Goal: Task Accomplishment & Management: Manage account settings

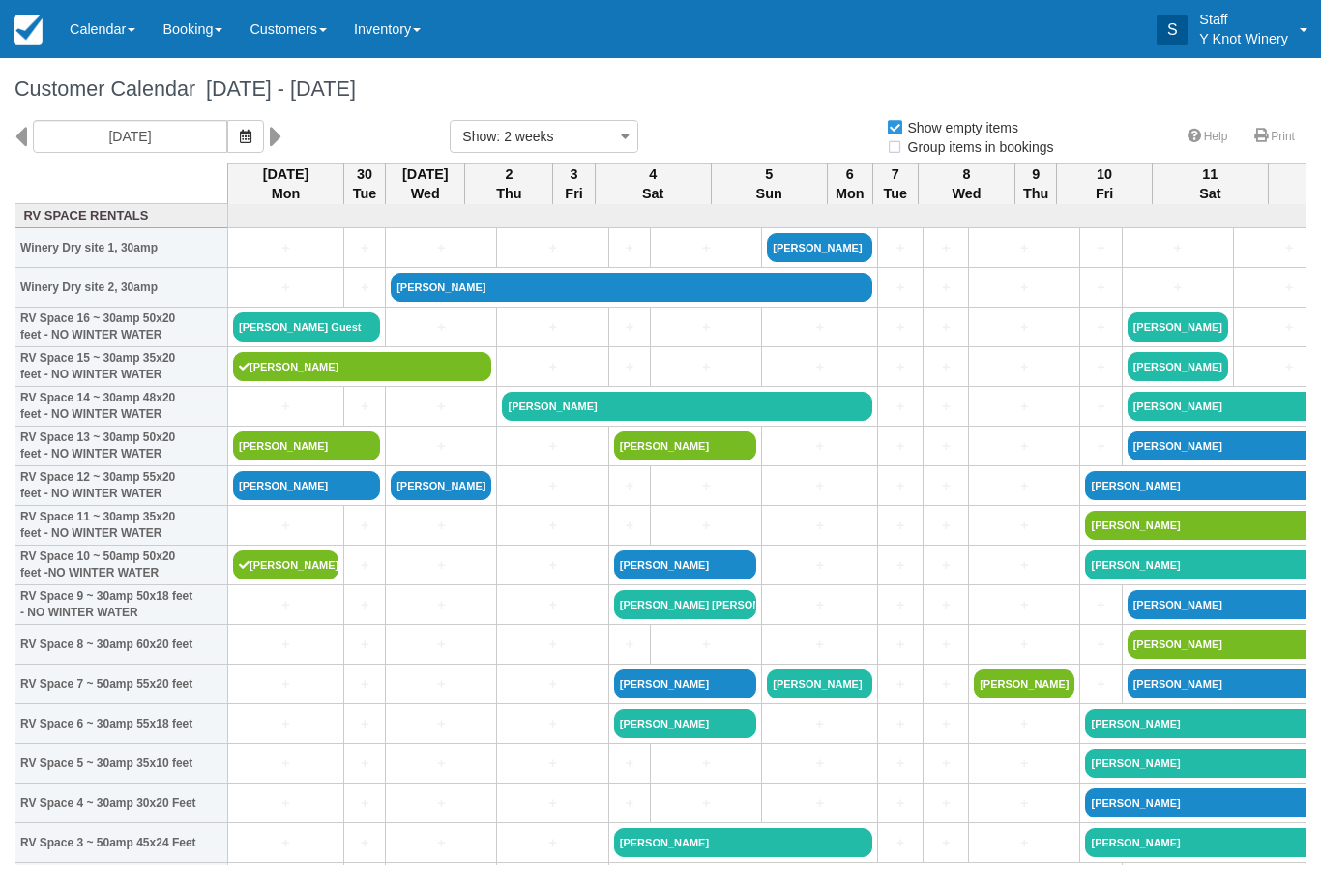
select select
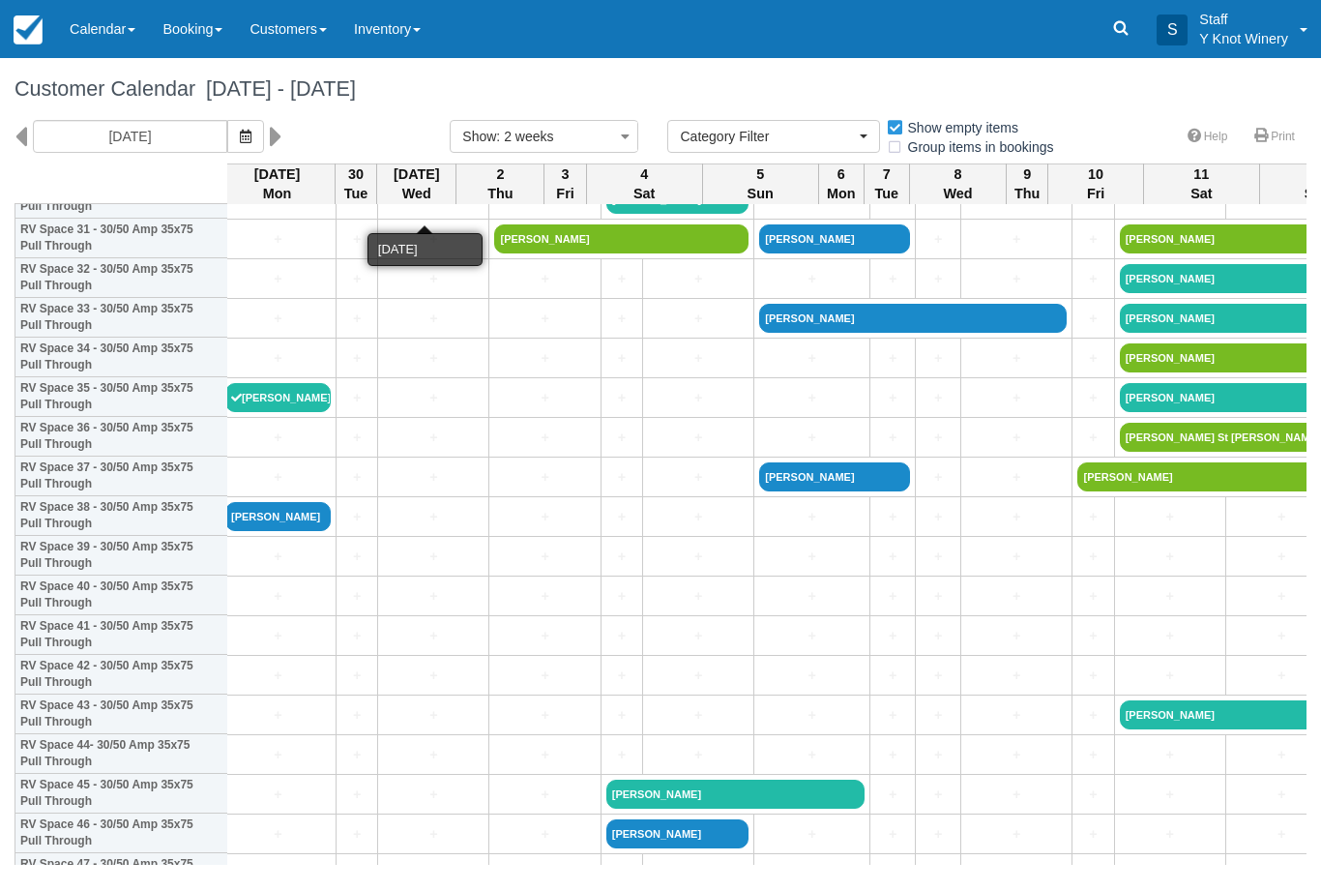
scroll to position [1281, 9]
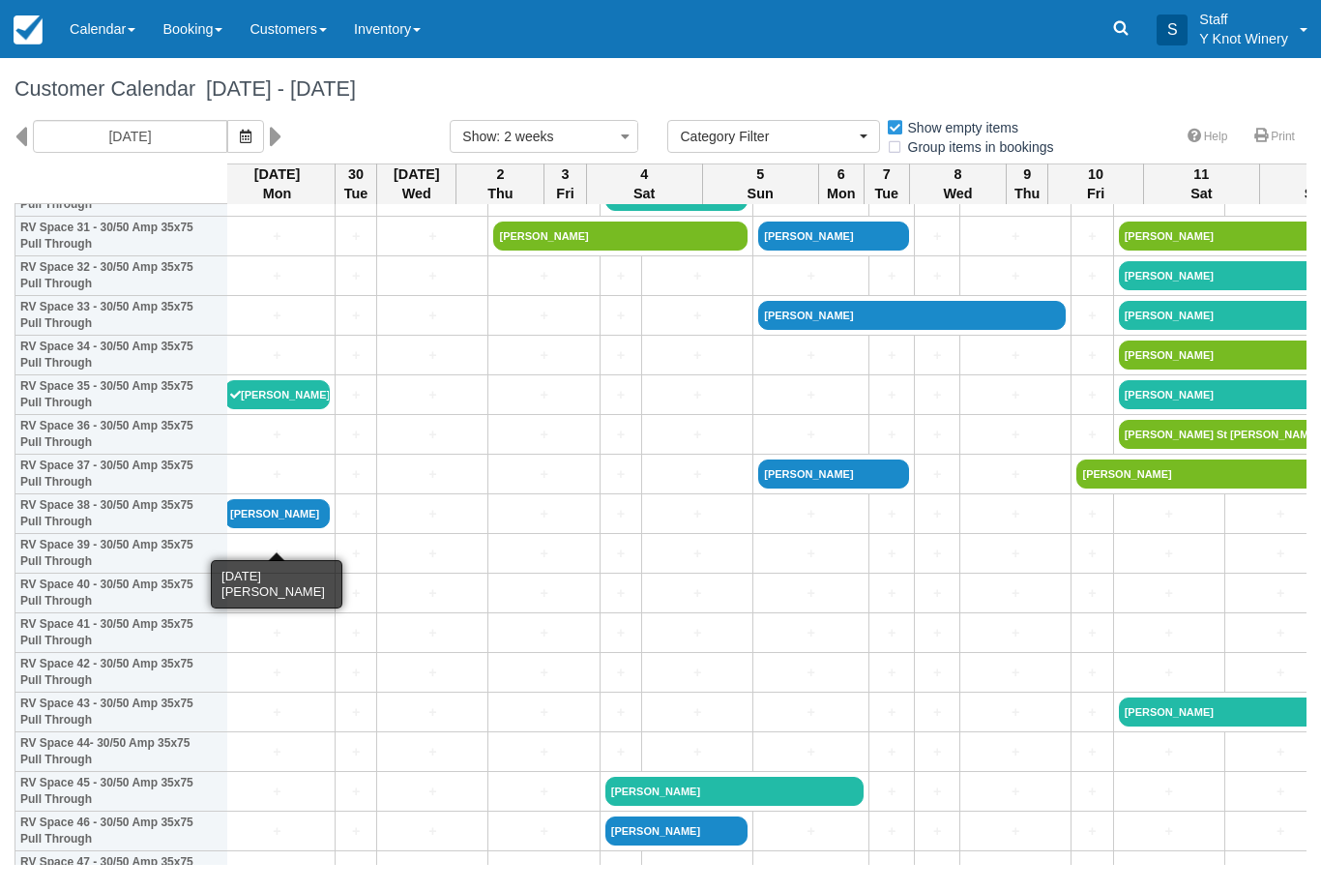
click at [272, 528] on link "Alicia koval" at bounding box center [276, 513] width 105 height 29
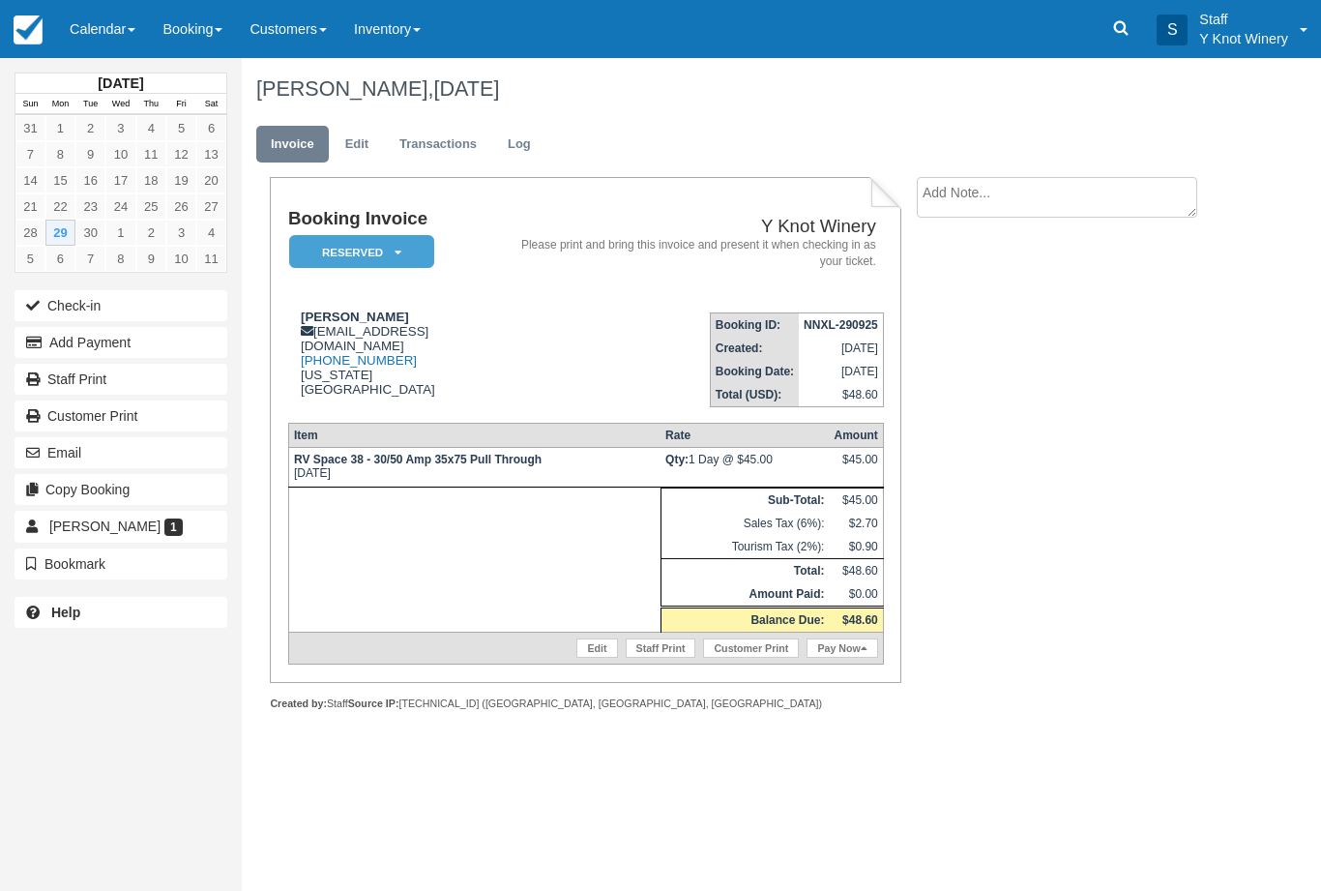
click at [81, 314] on button "Check-in" at bounding box center [121, 305] width 213 height 31
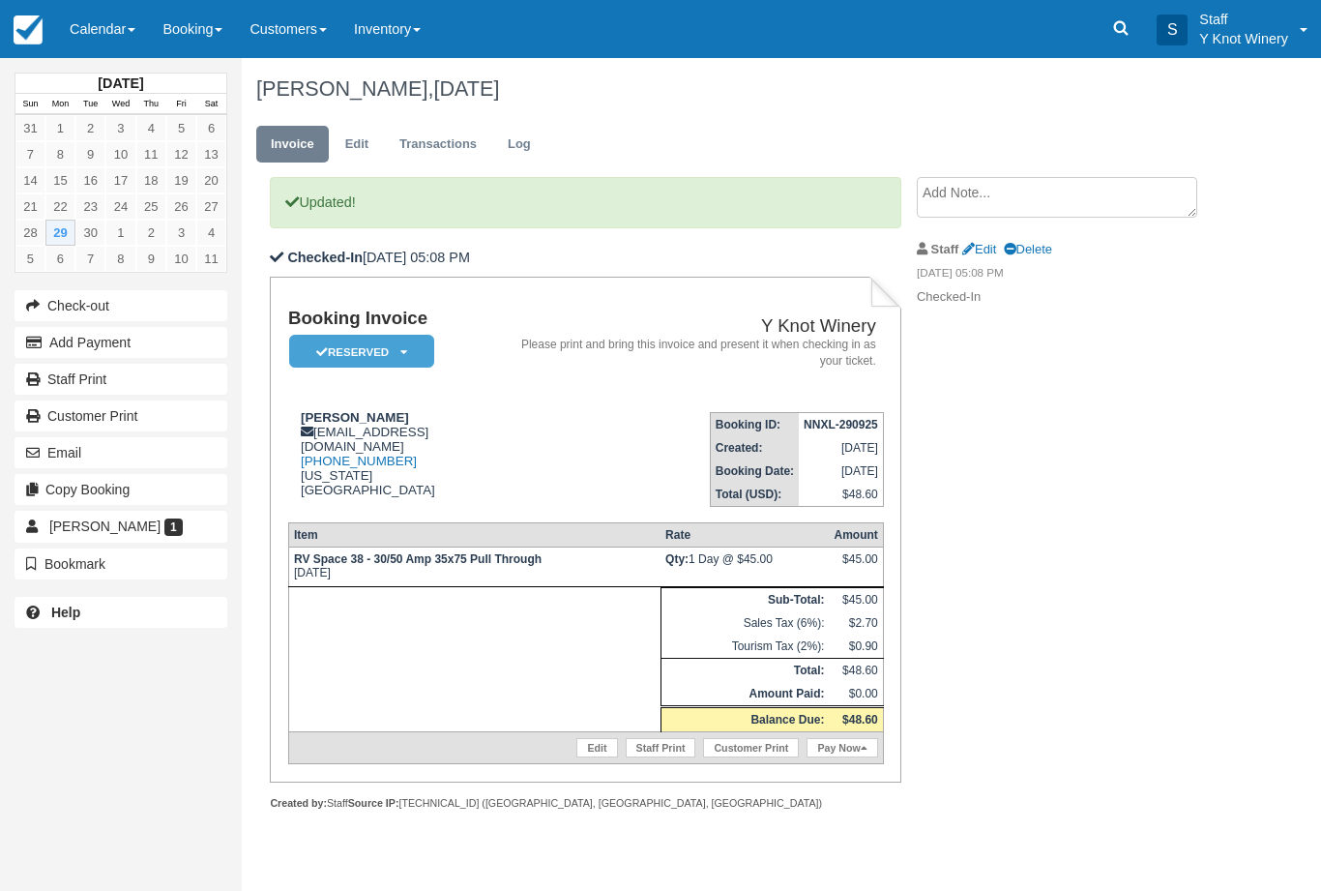
click at [981, 200] on textarea at bounding box center [1057, 197] width 281 height 41
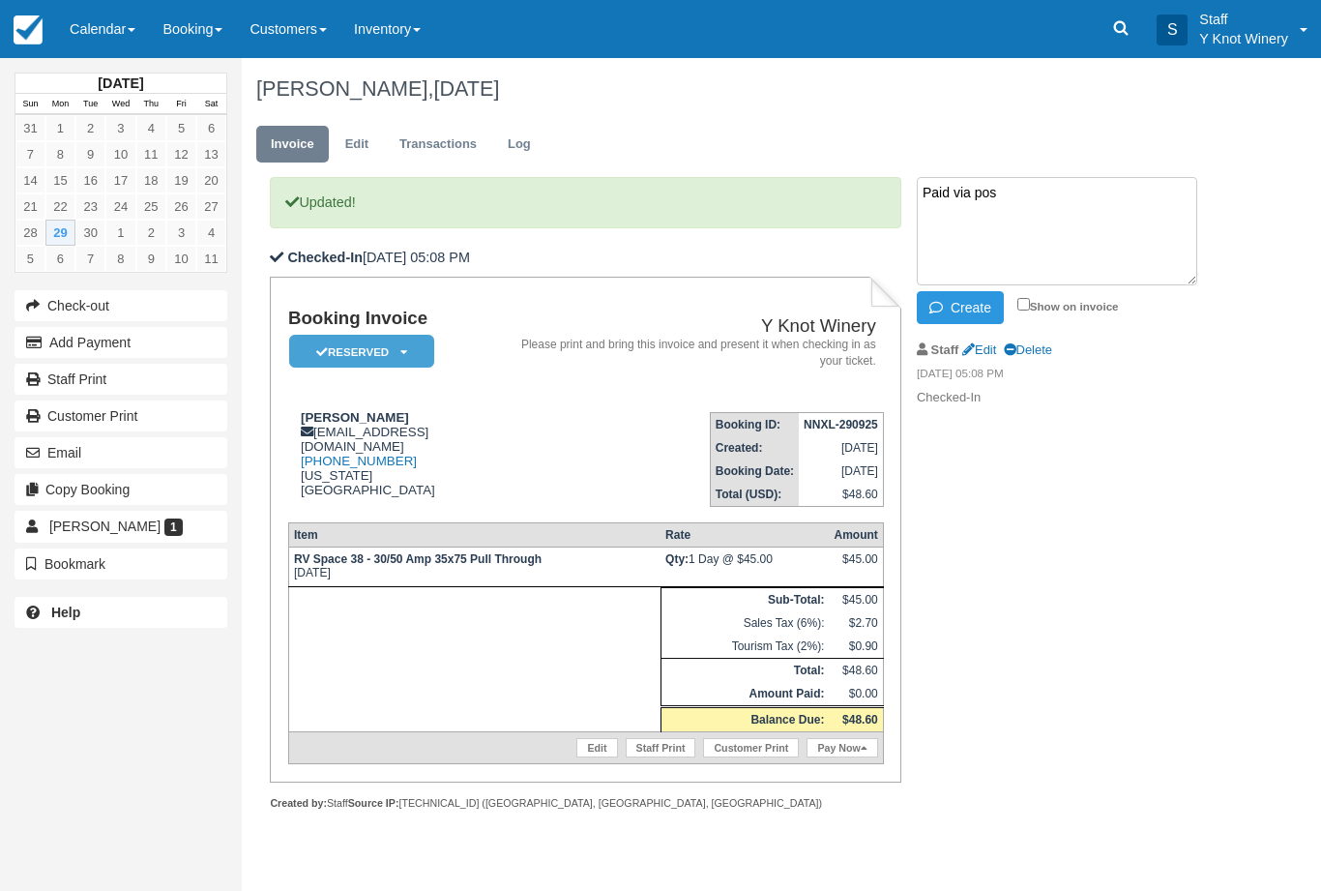
type textarea "Paid via pos"
click at [953, 299] on button "Create" at bounding box center [960, 307] width 87 height 33
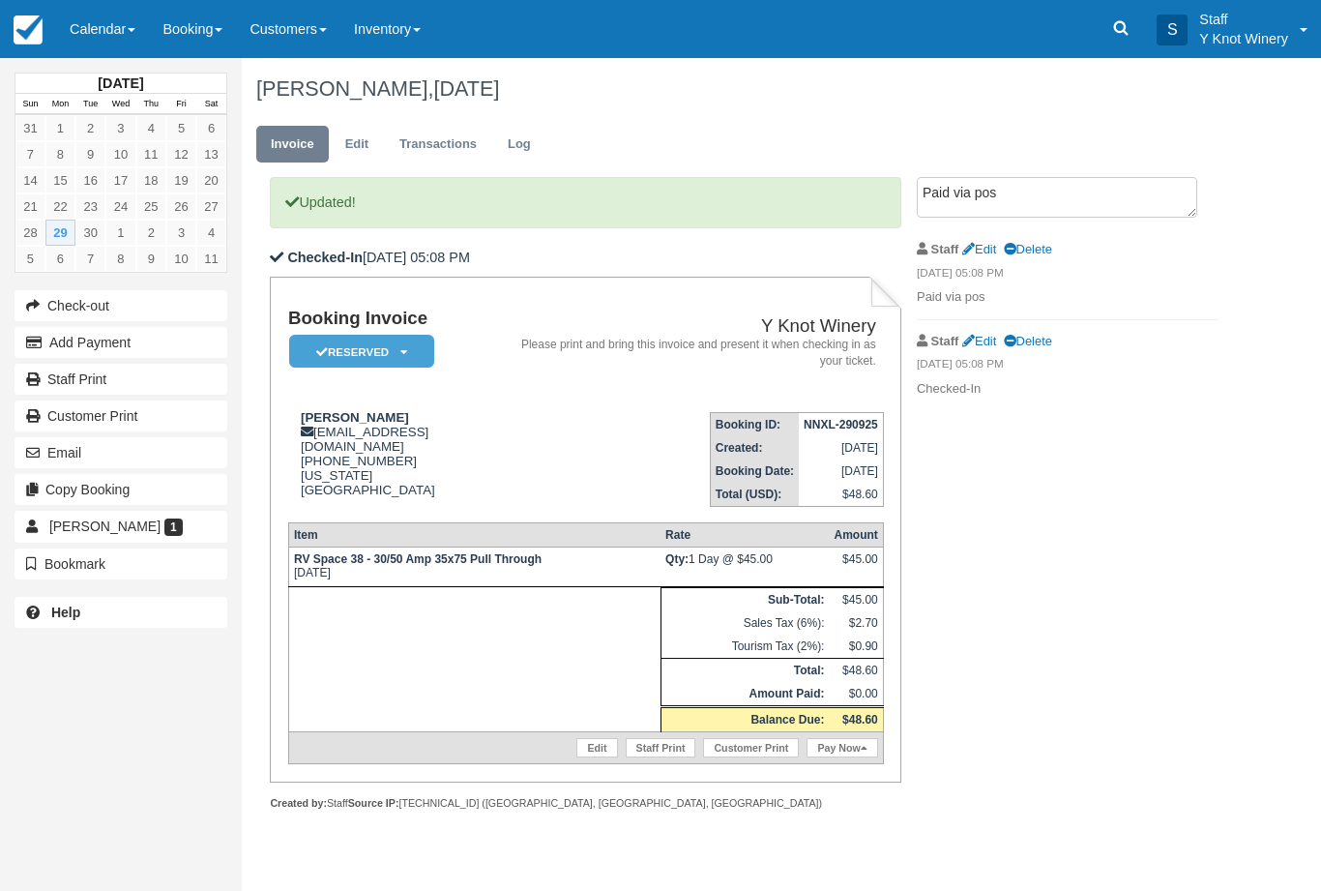
click at [101, 30] on link "Calendar" at bounding box center [102, 29] width 93 height 58
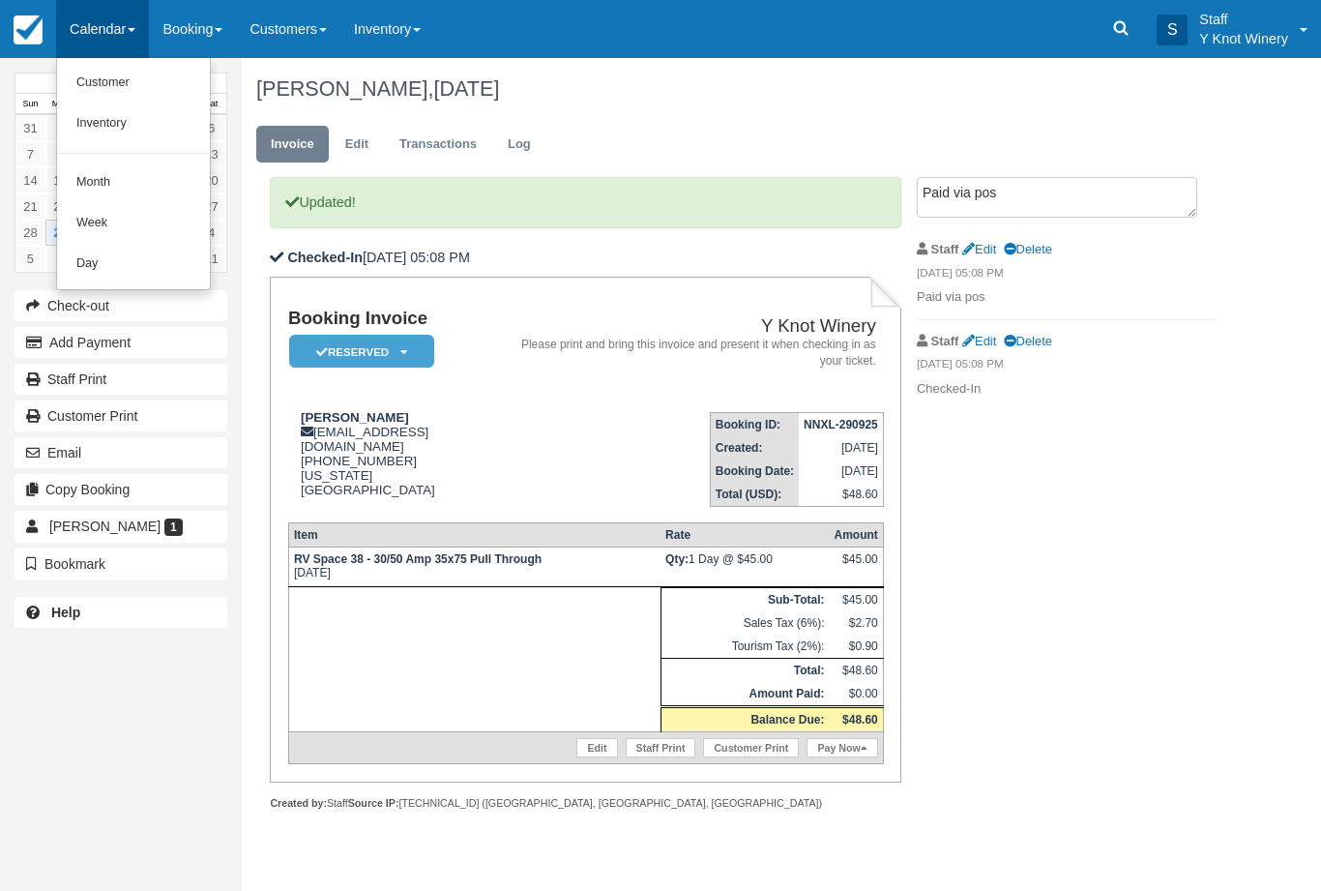
click at [113, 69] on link "Customer" at bounding box center [133, 83] width 153 height 41
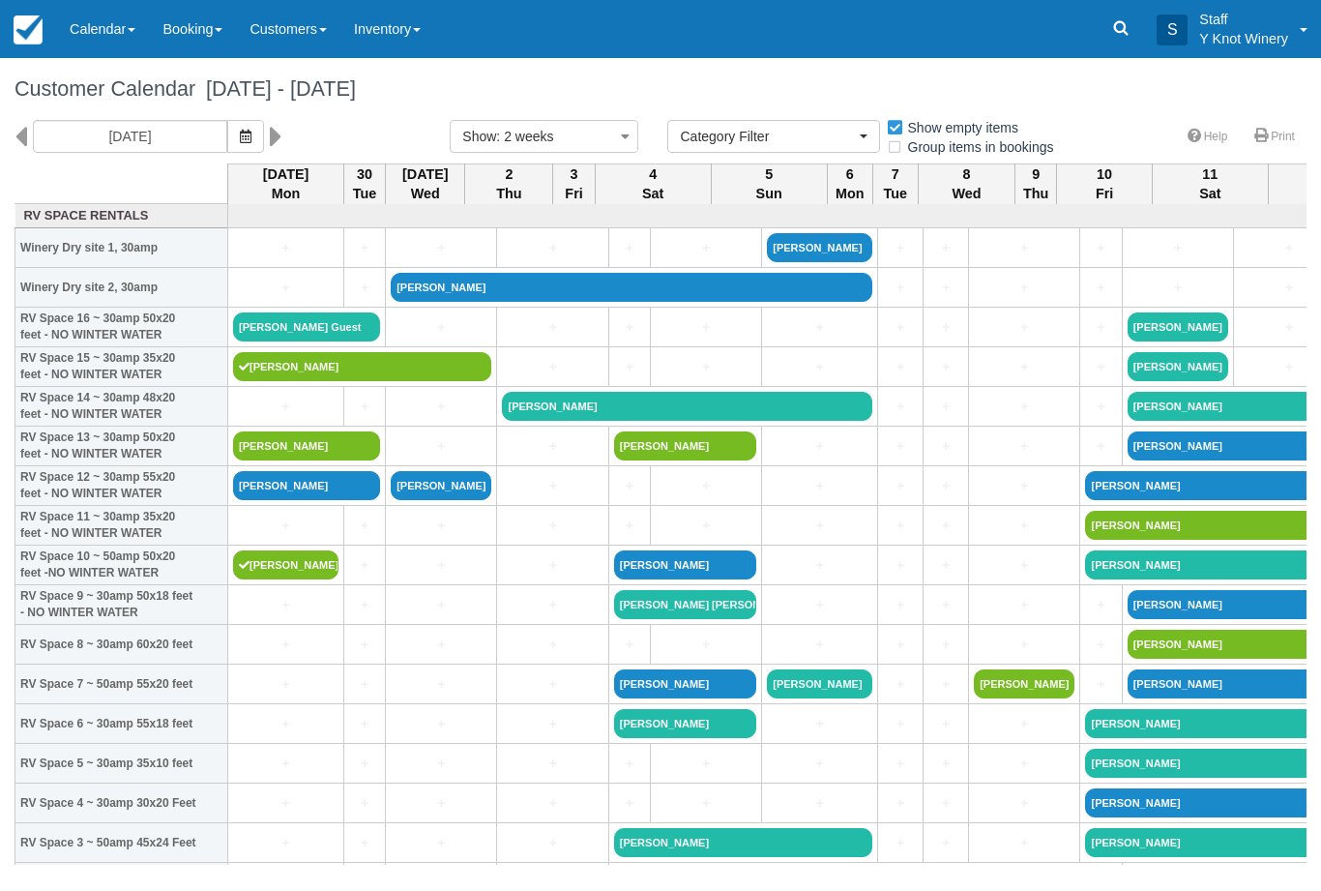
select select
click at [227, 120] on button "button" at bounding box center [245, 136] width 37 height 33
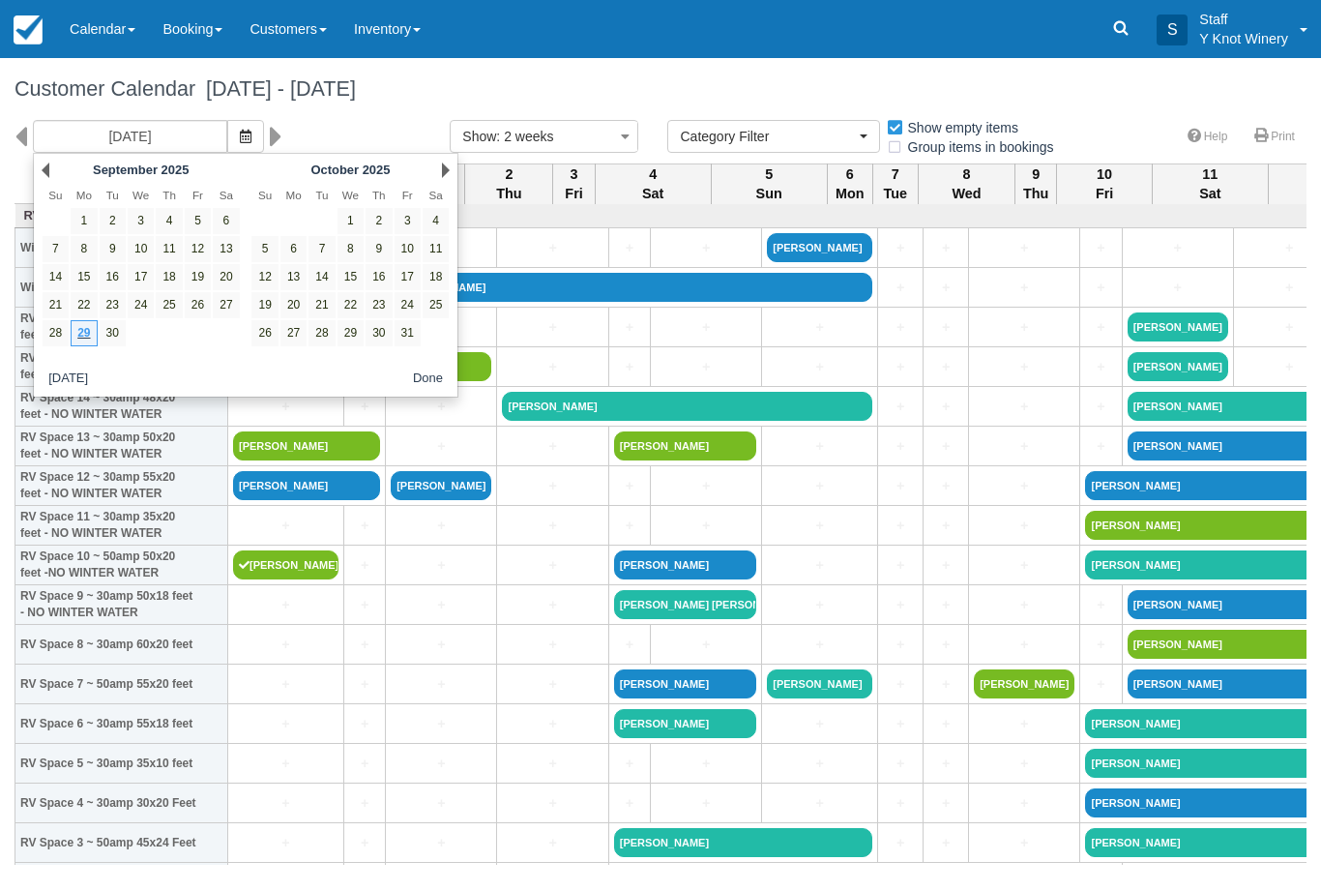
click at [406, 250] on link "10" at bounding box center [408, 249] width 26 height 26
type input "10/10/25"
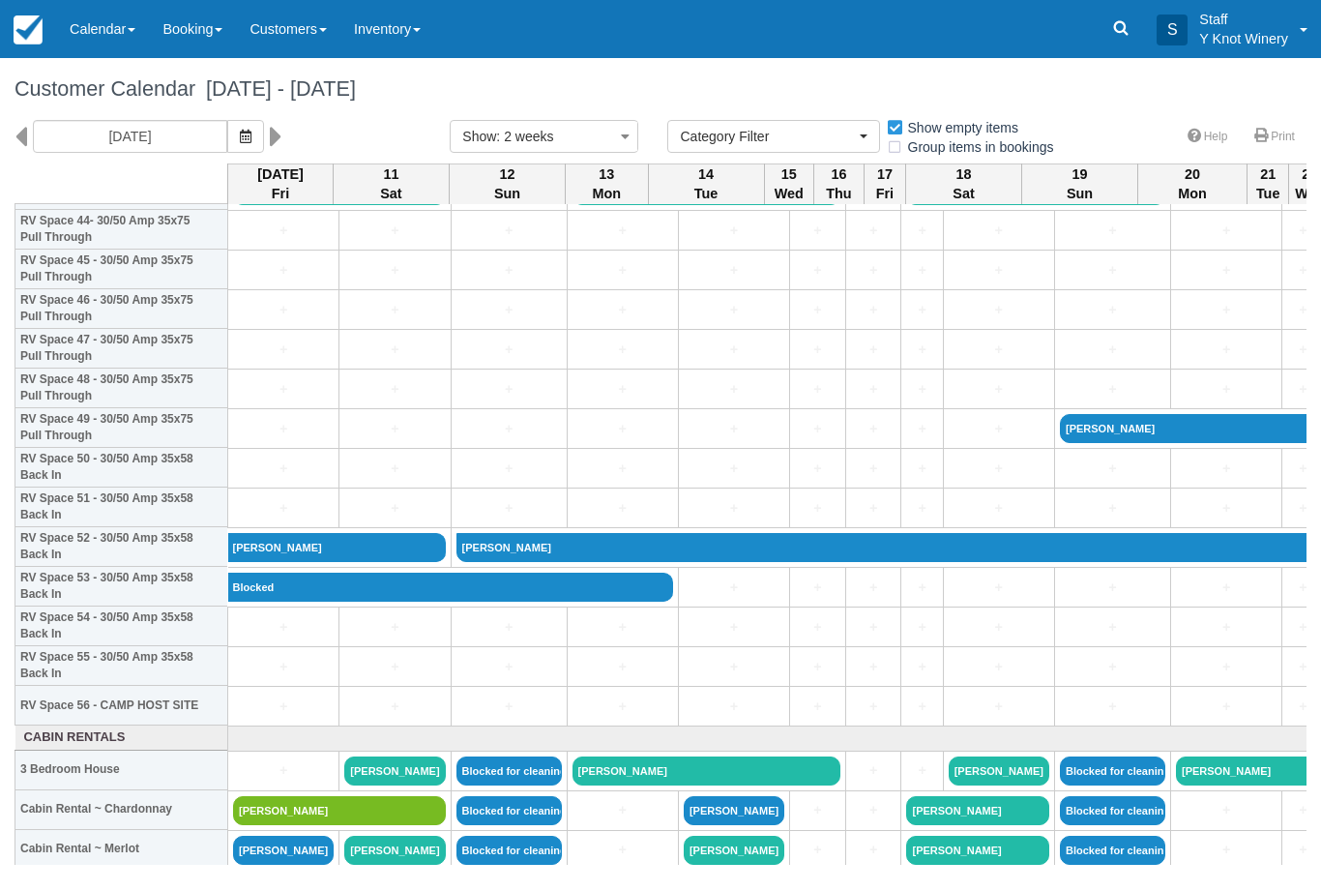
scroll to position [1803, 0]
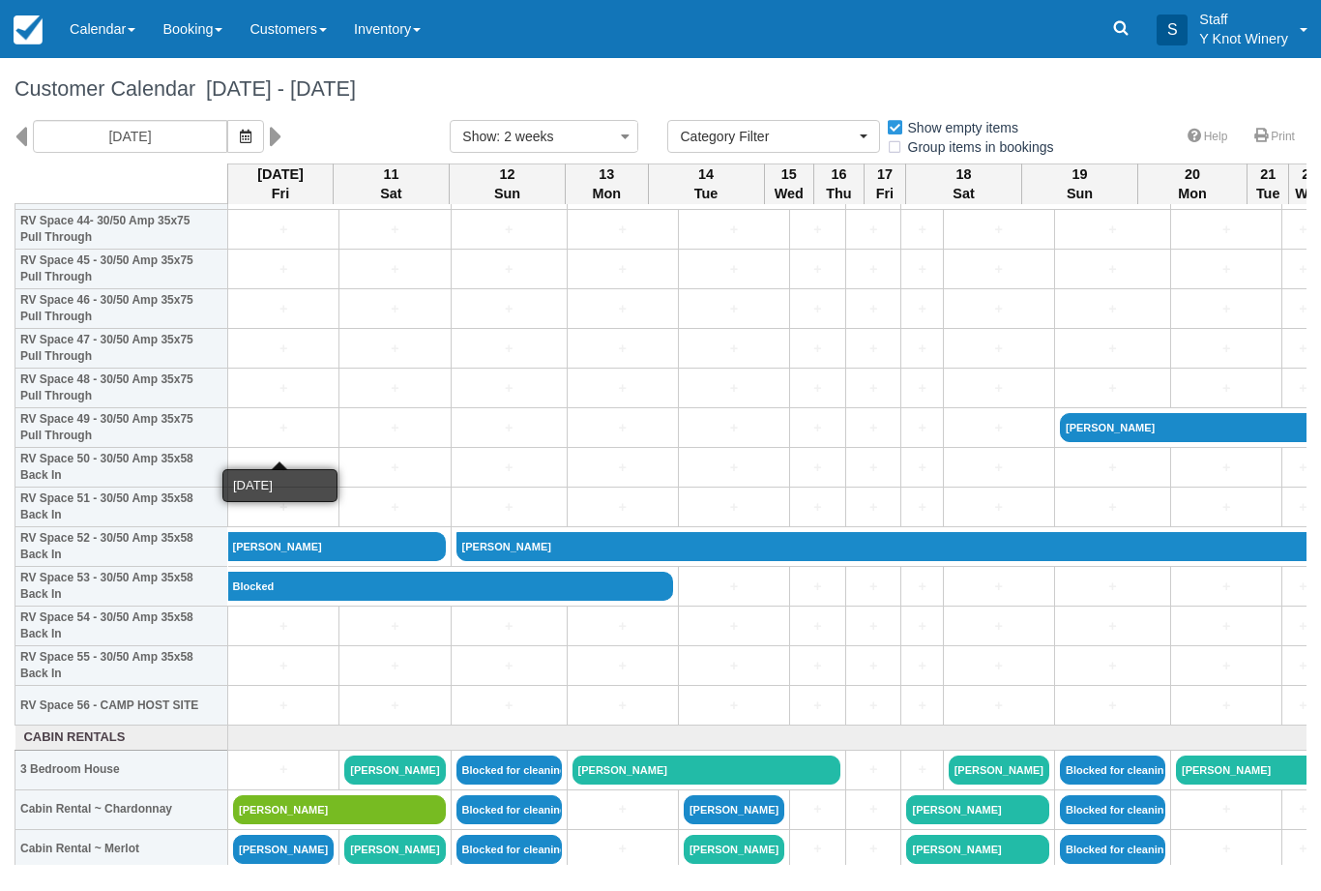
click at [278, 438] on link "+" at bounding box center [283, 428] width 101 height 20
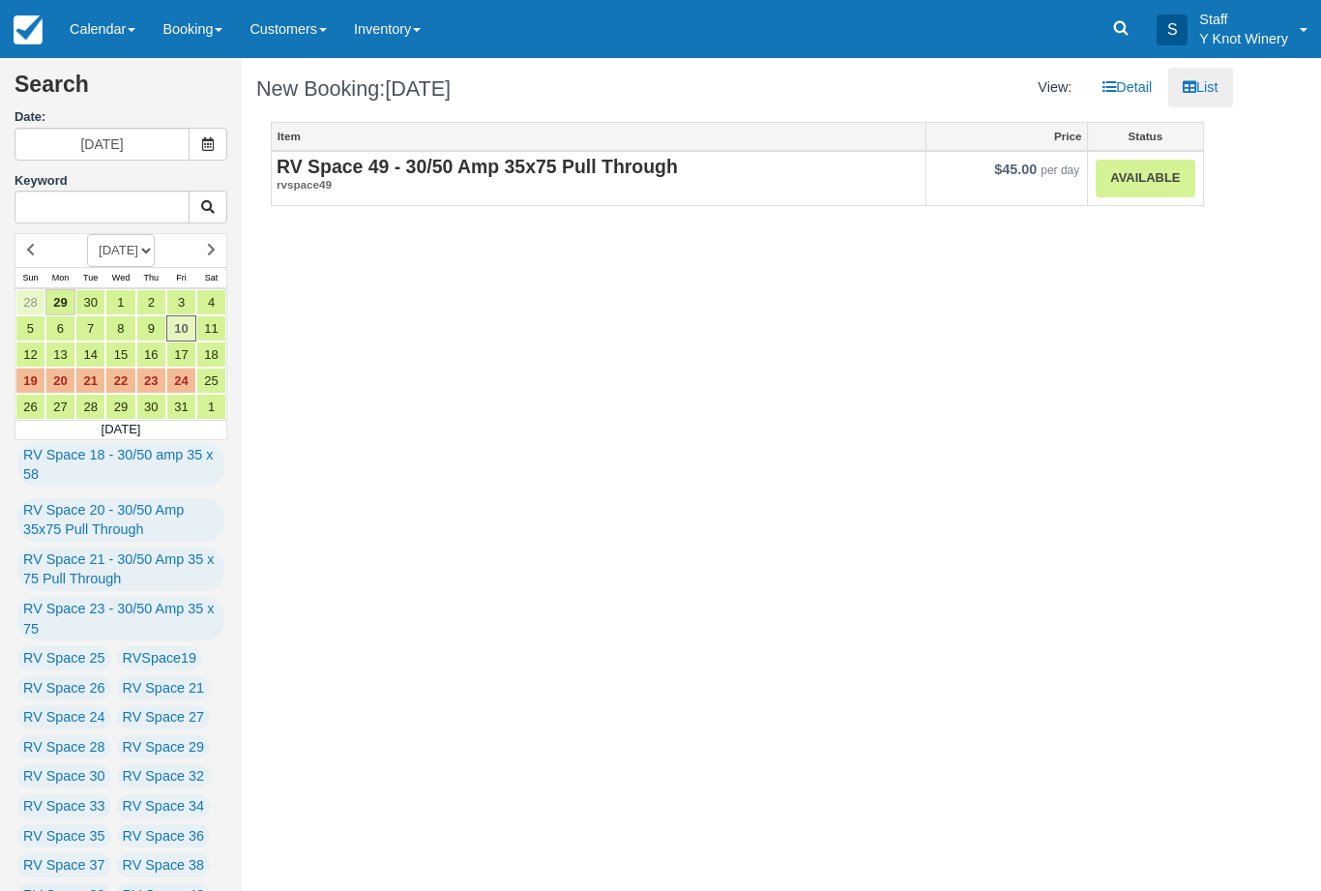
click at [1156, 191] on link "Available" at bounding box center [1145, 179] width 99 height 38
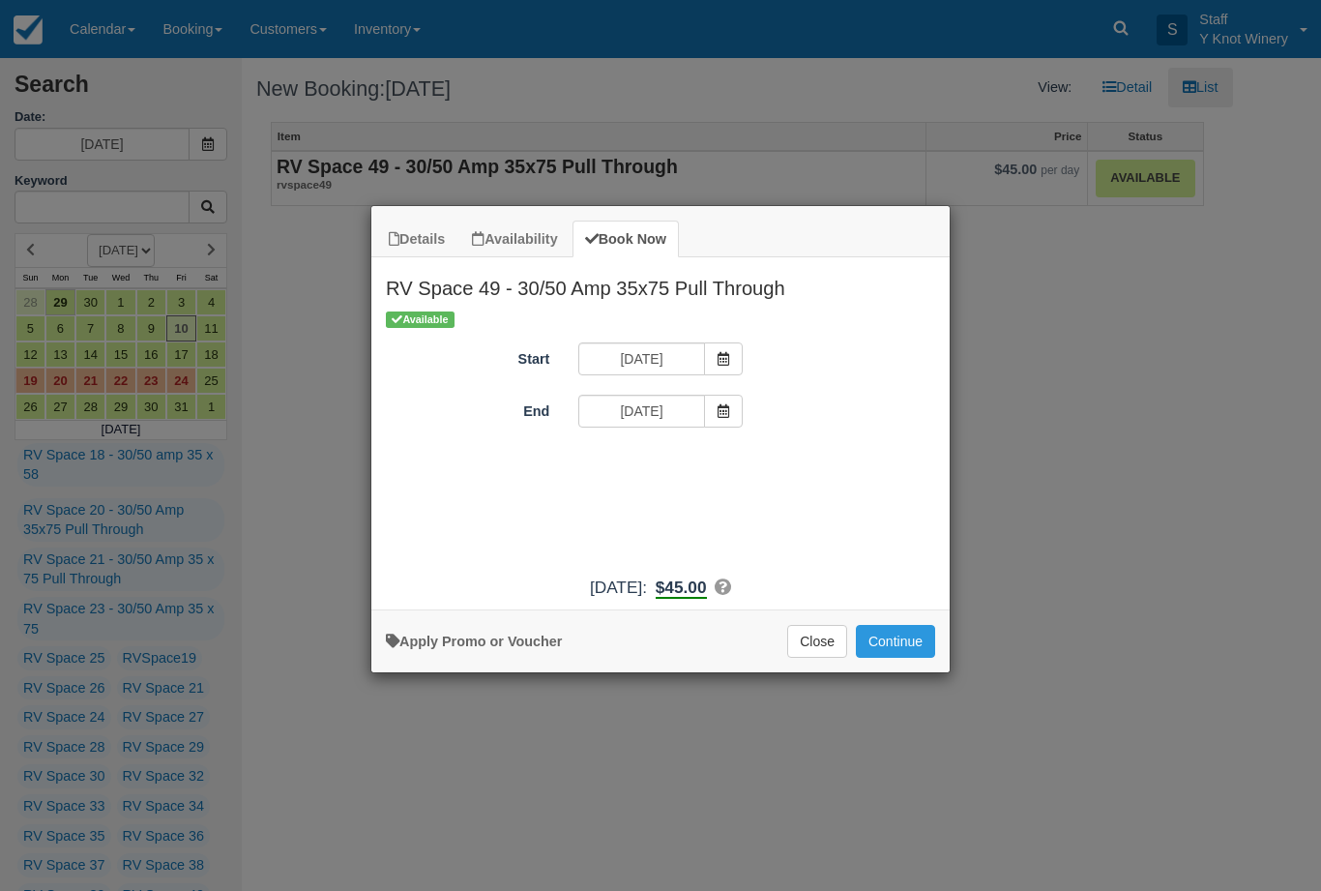
click at [726, 418] on span "Item Modal" at bounding box center [723, 411] width 39 height 33
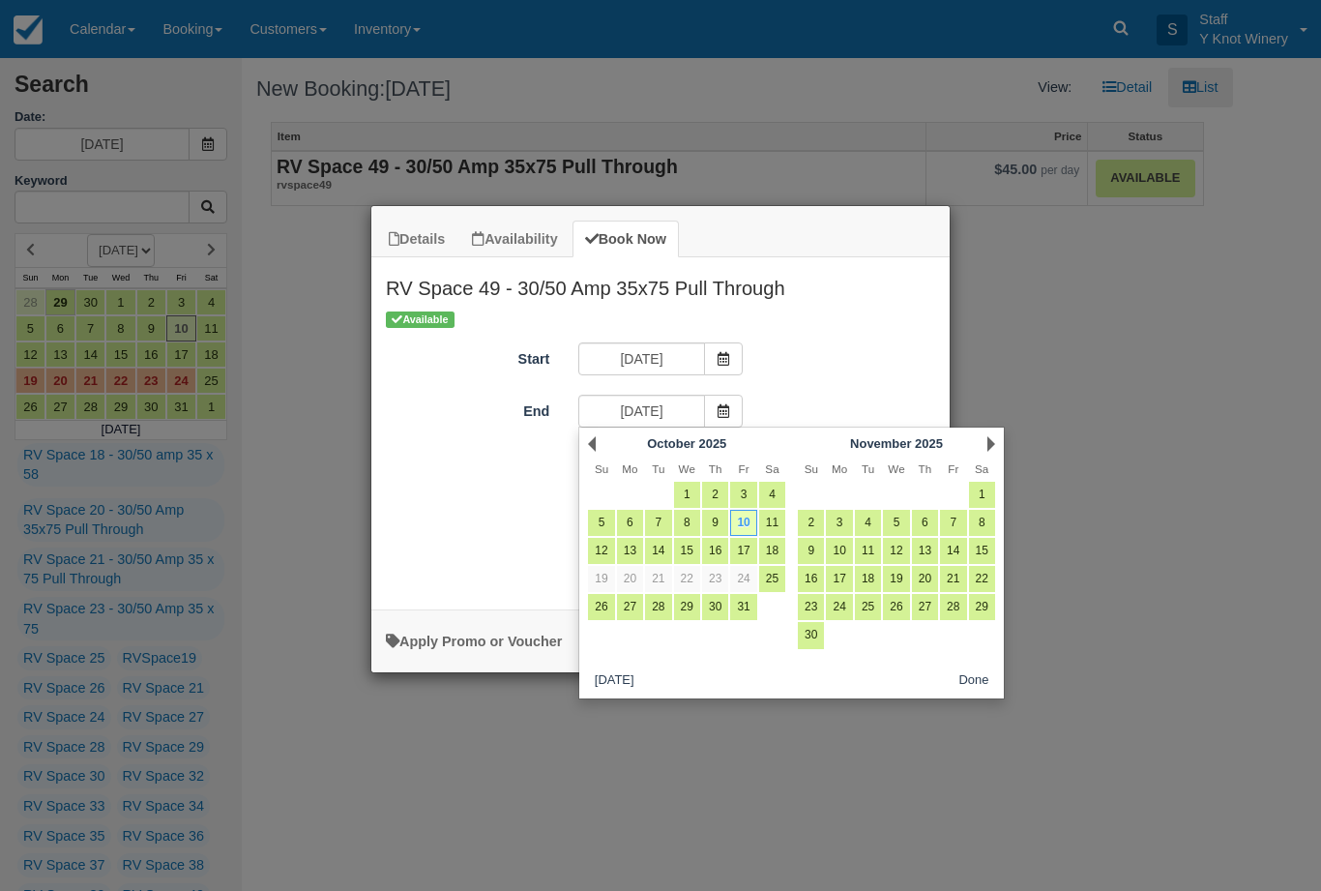
click at [778, 515] on link "11" at bounding box center [772, 523] width 26 height 26
type input "10/11/25"
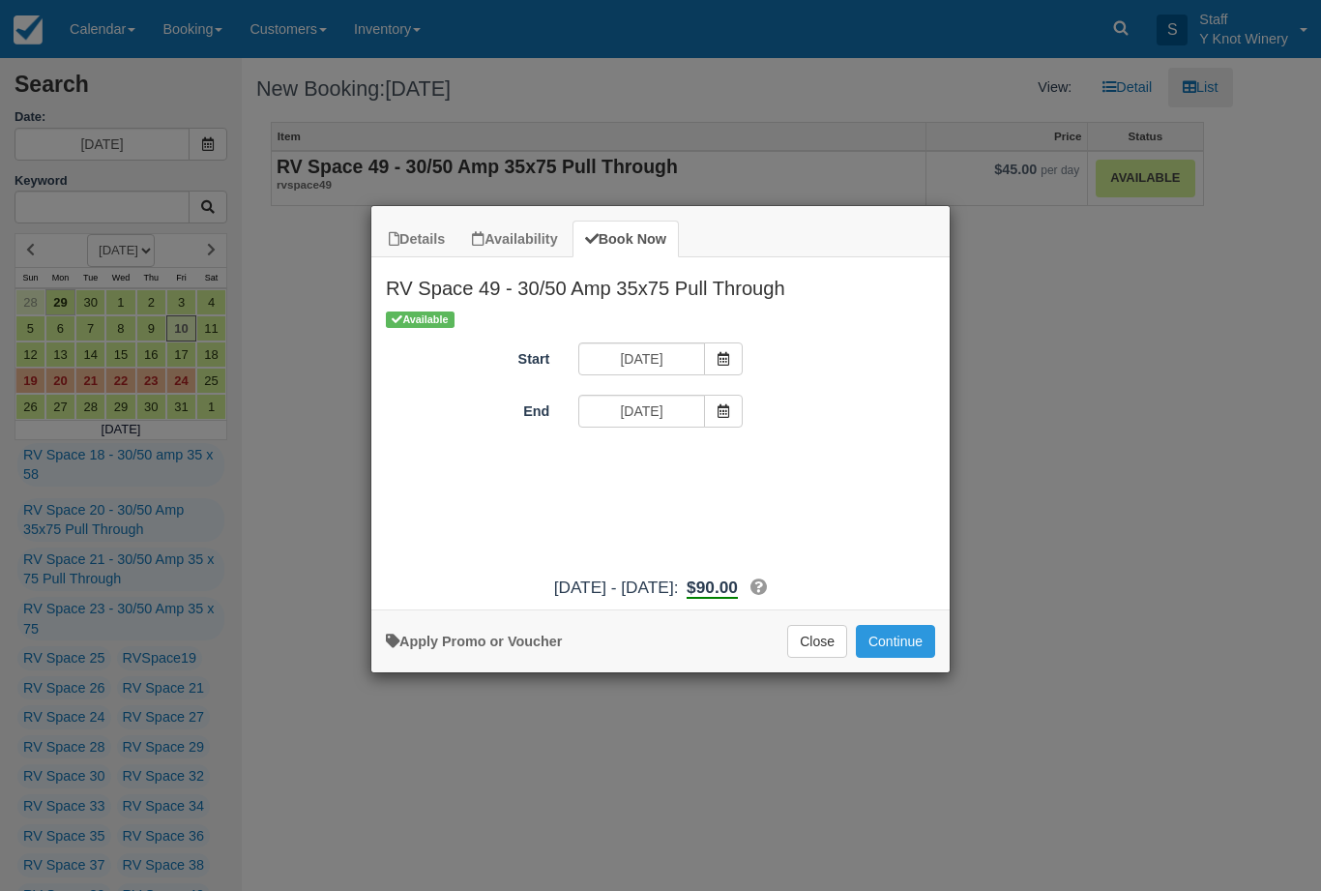
click at [888, 657] on button "Continue" at bounding box center [895, 641] width 79 height 33
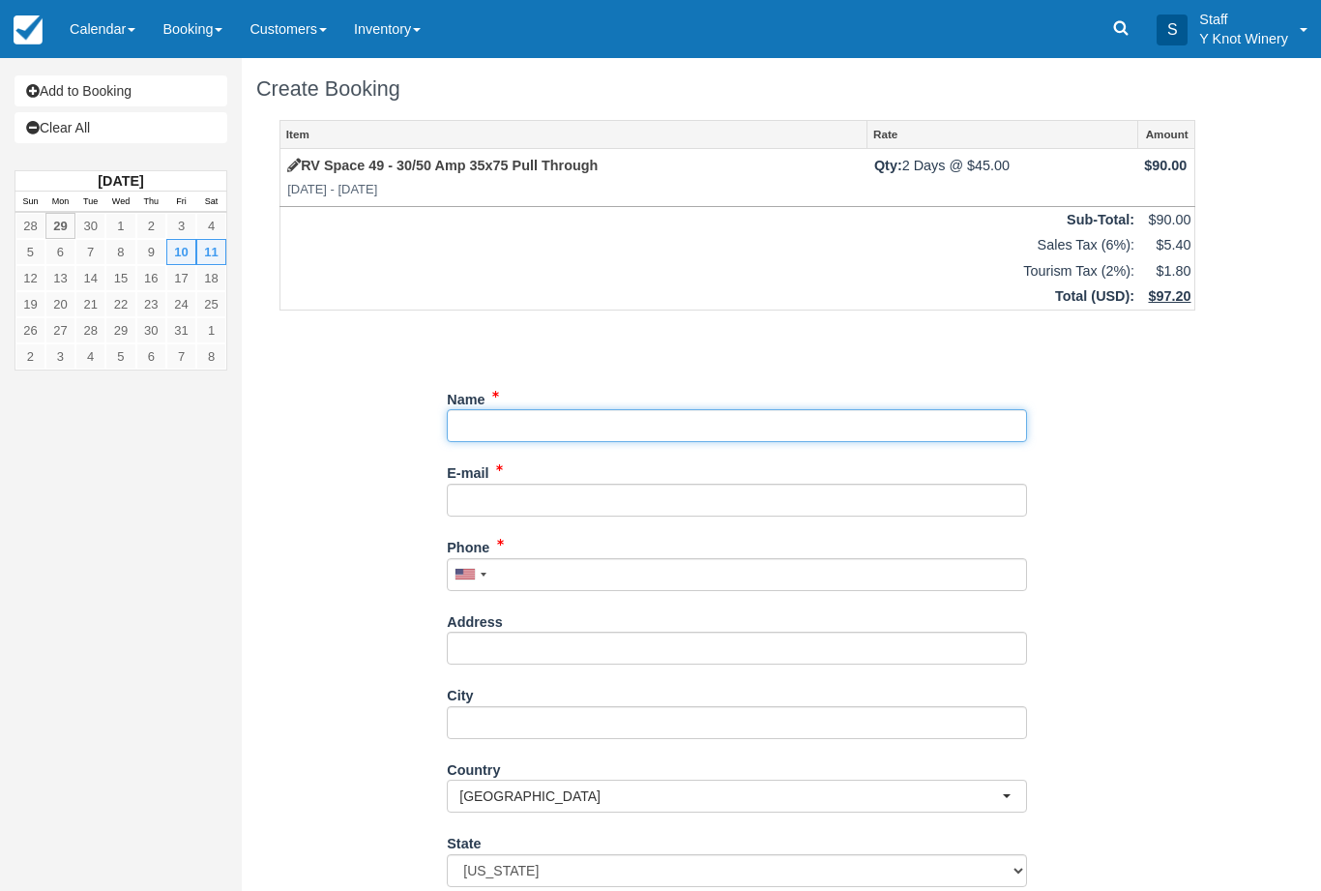
click at [523, 428] on input "Name" at bounding box center [737, 425] width 580 height 33
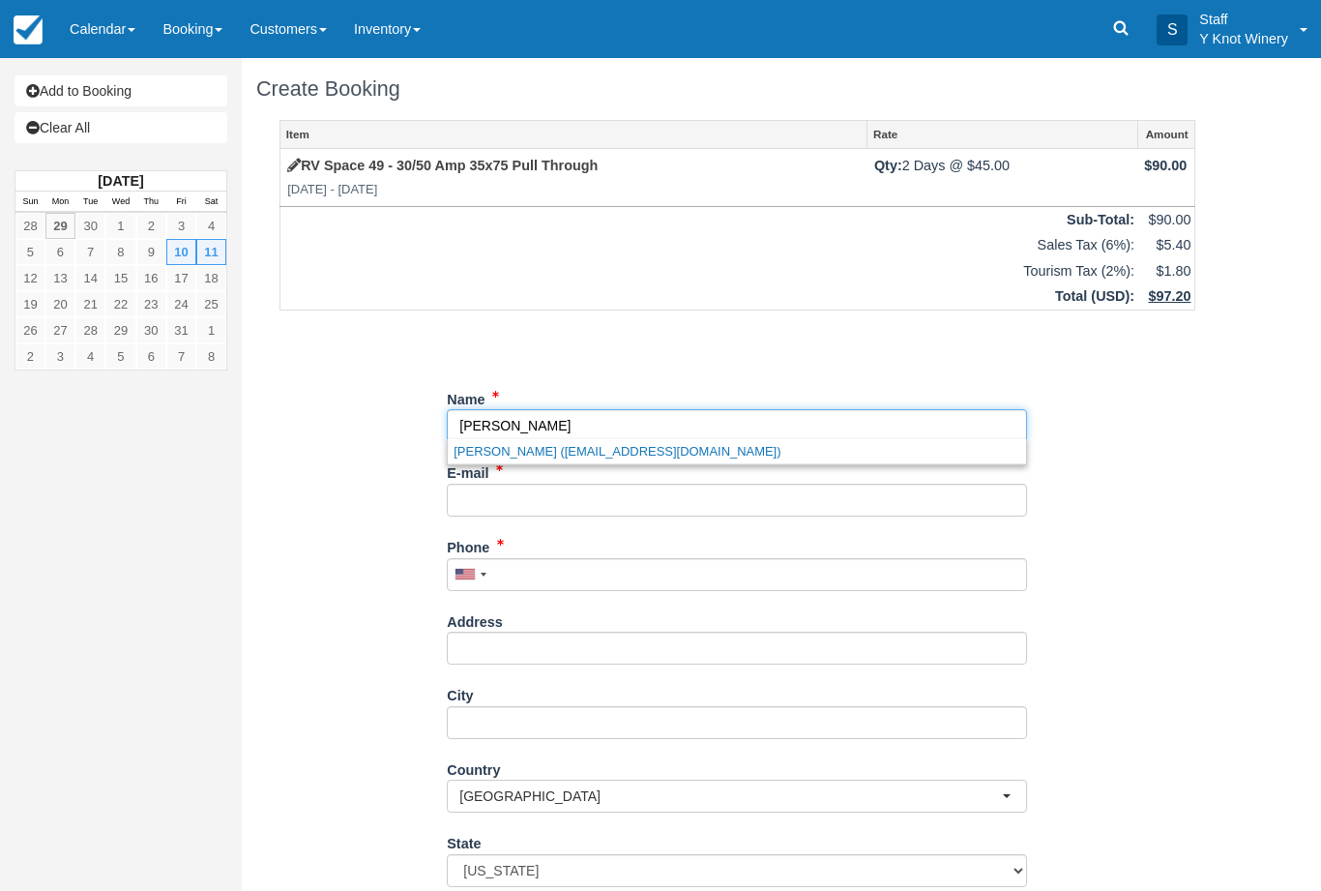
click at [539, 455] on link "Jack Flynn (bjackfly@msn.com)" at bounding box center [737, 451] width 578 height 24
type input "[PERSON_NAME]"
type input "bjackfly@msn.com"
type input "+12088901350"
type input "980 E Brown Bear Ct"
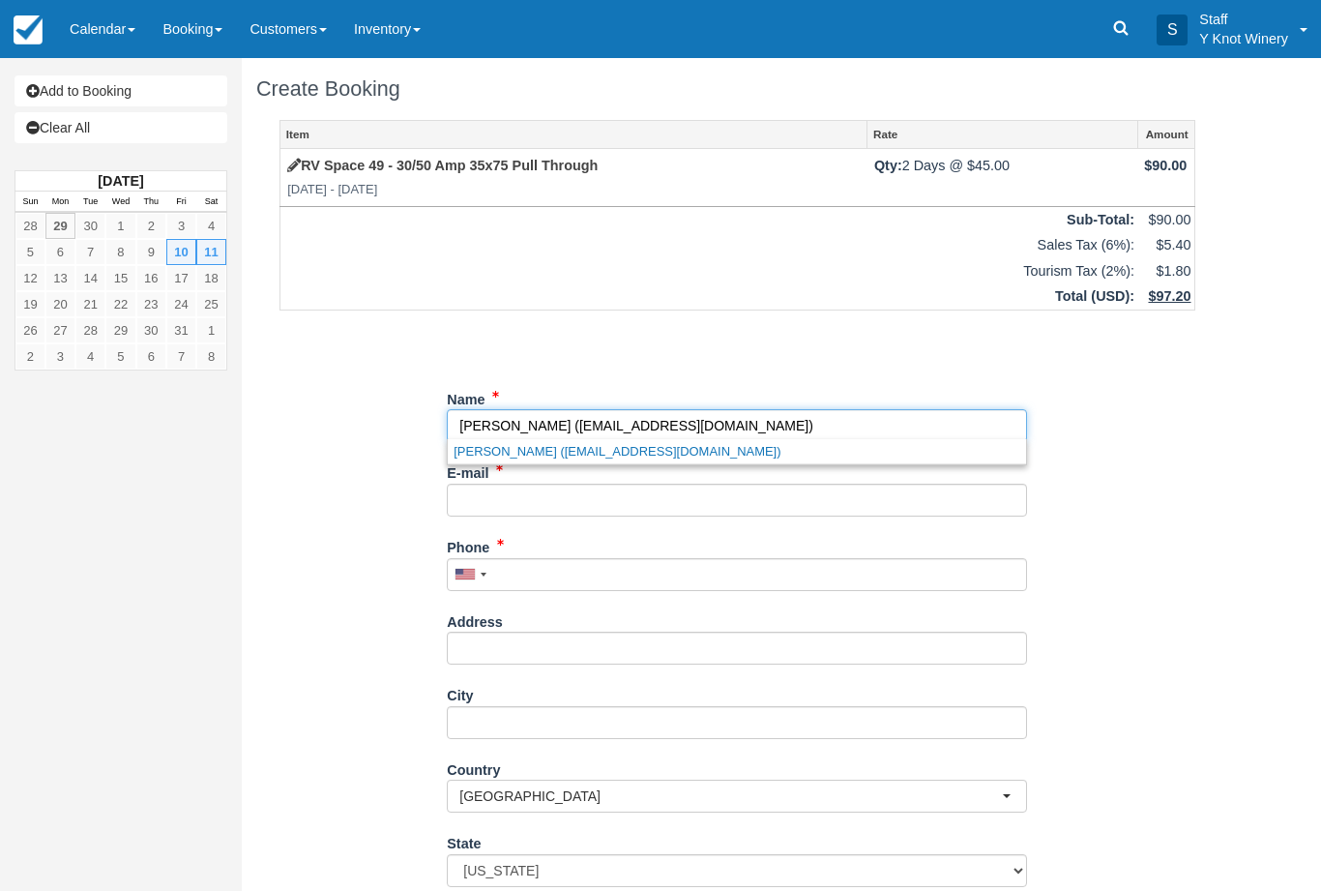
type input "Meridian"
select select "ID"
type input "83646"
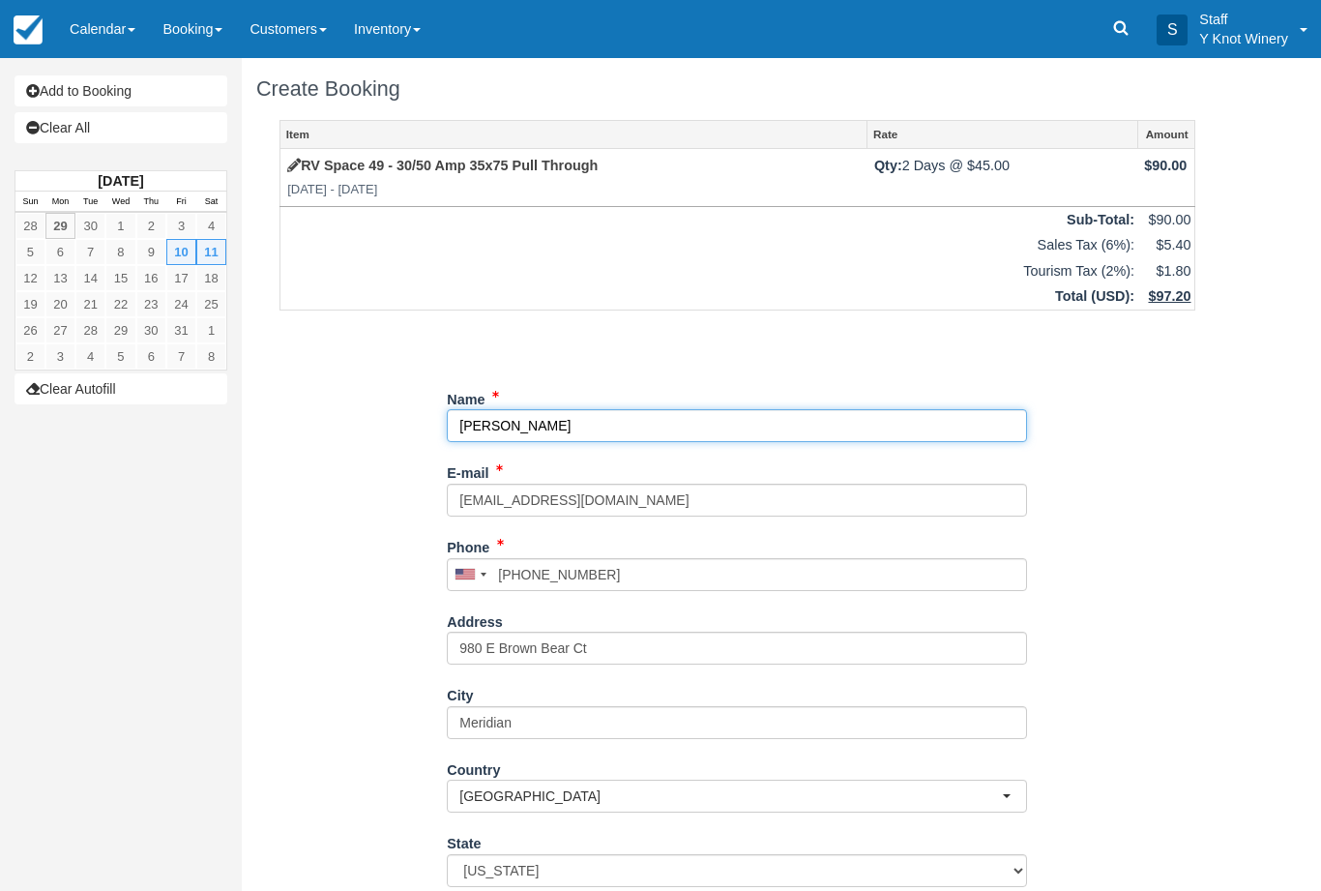
select select "ID"
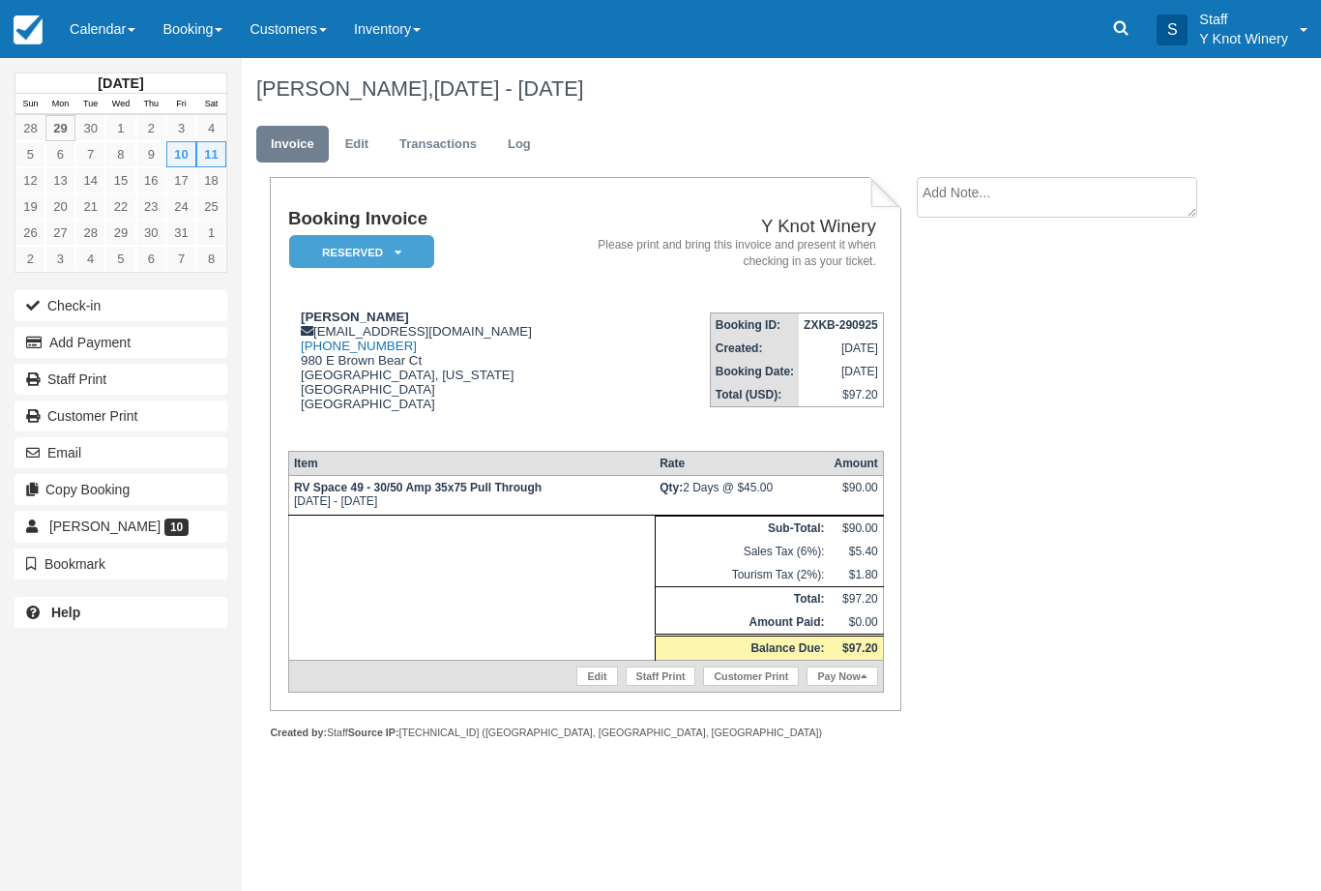
click at [102, 28] on link "Calendar" at bounding box center [102, 29] width 93 height 58
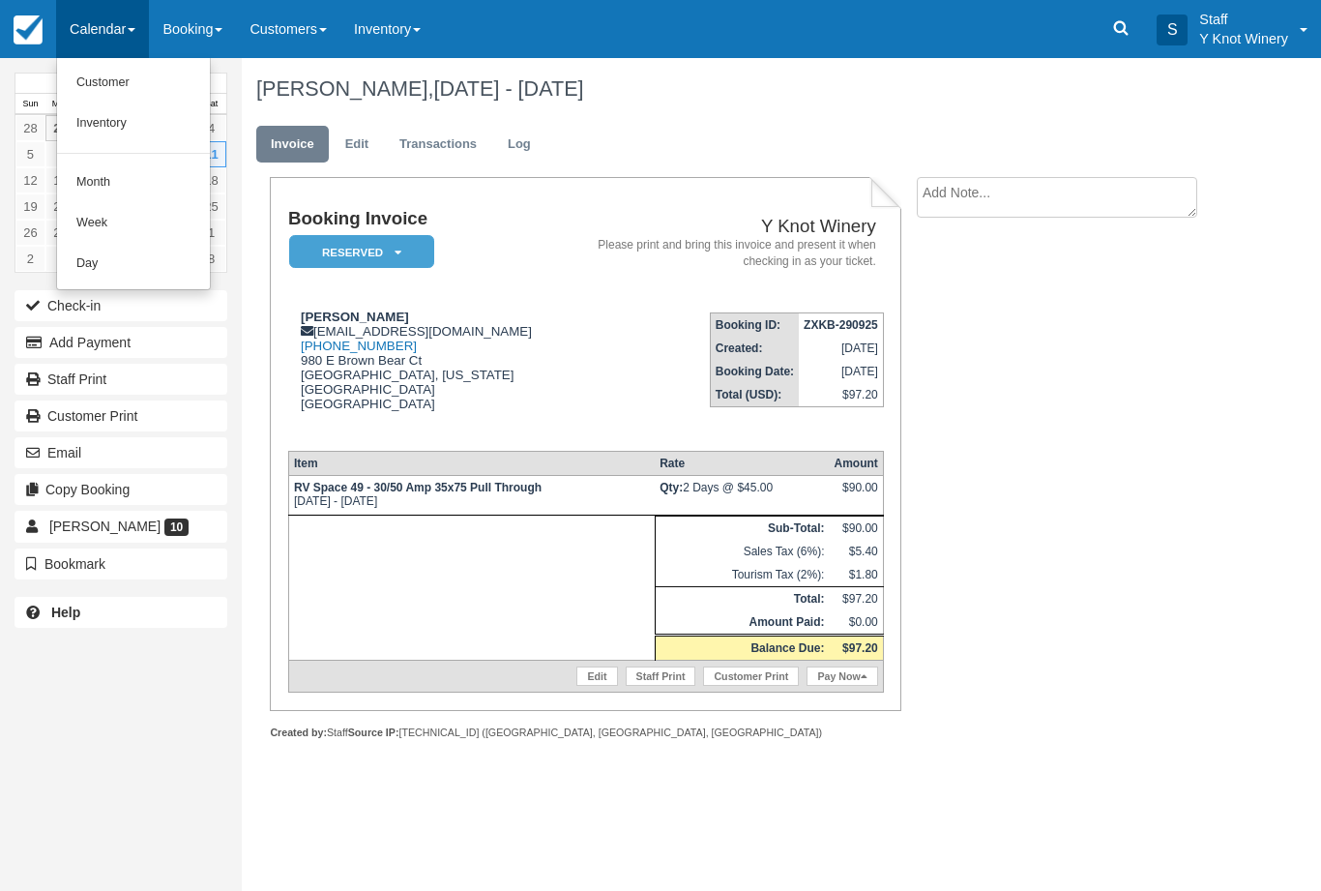
click at [106, 78] on link "Customer" at bounding box center [133, 83] width 153 height 41
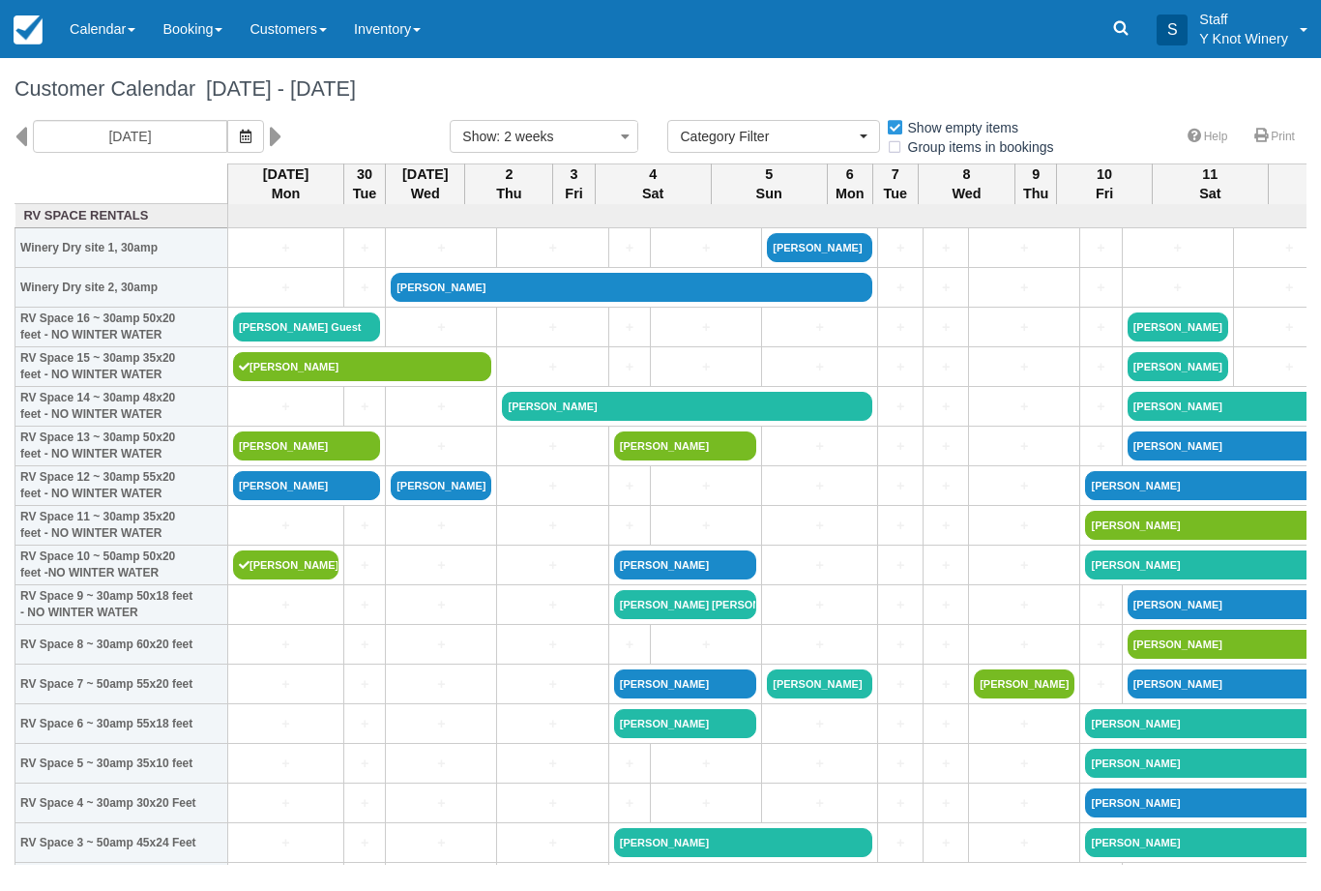
select select
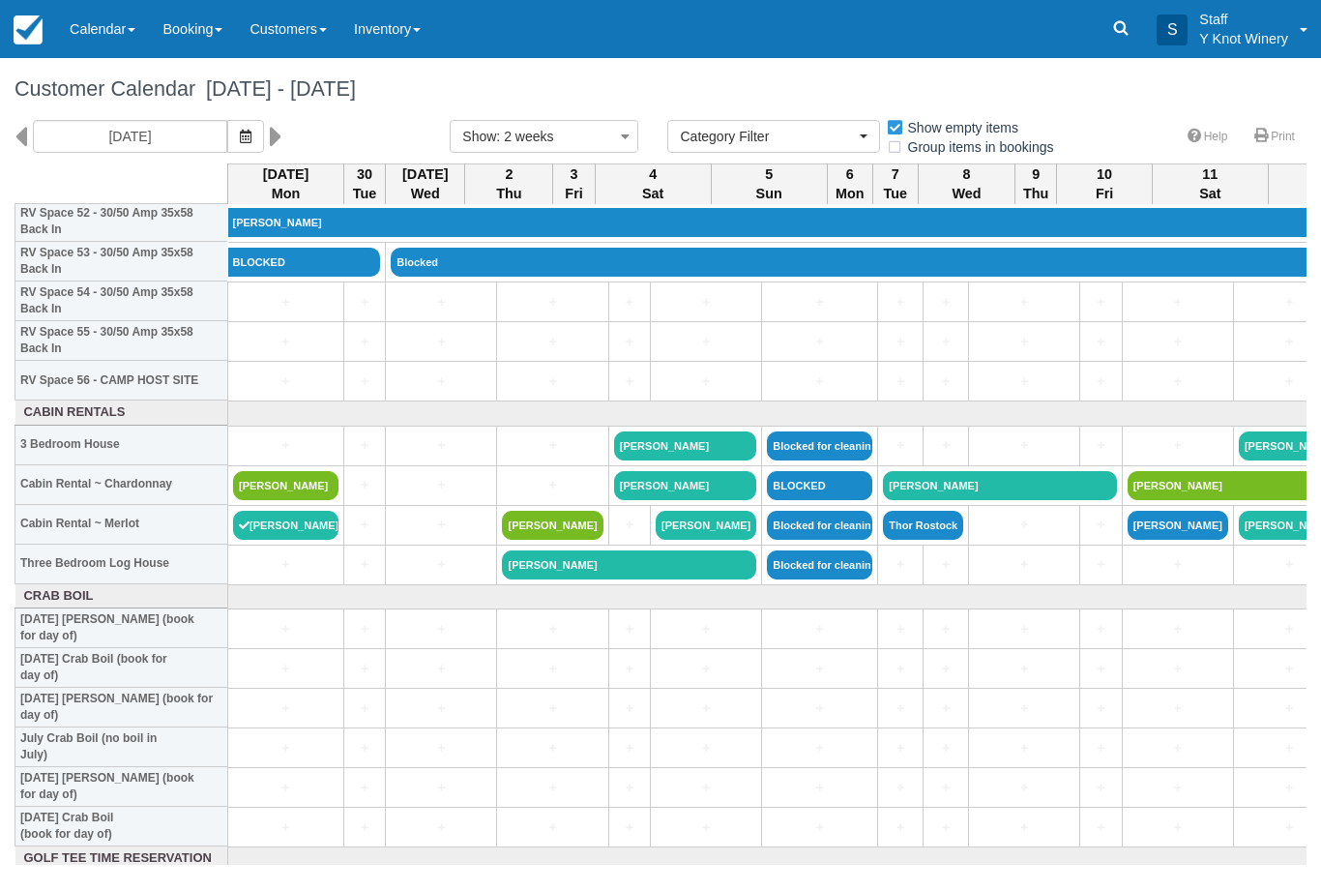
scroll to position [2128, 0]
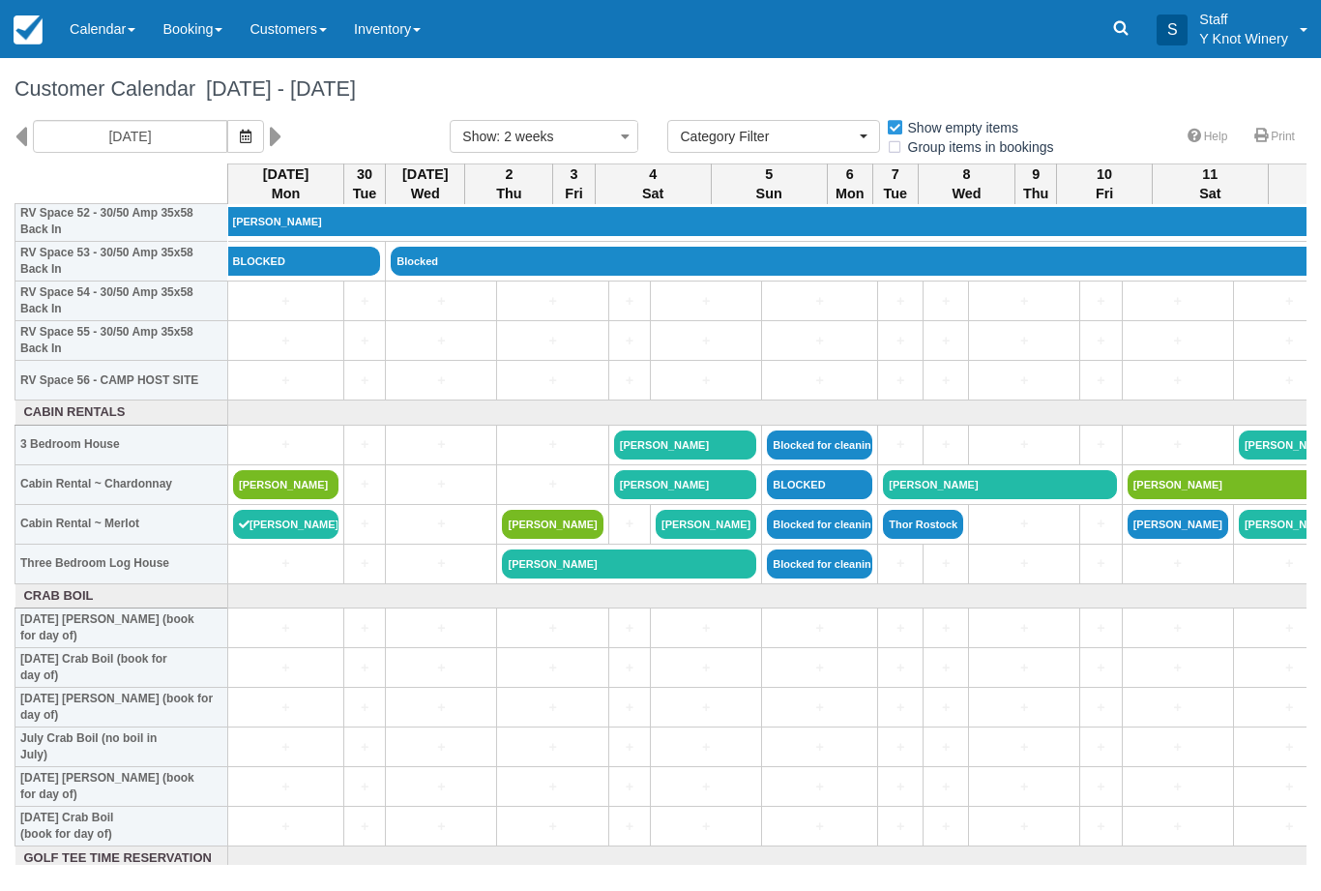
click at [309, 490] on link "[PERSON_NAME]" at bounding box center [285, 484] width 105 height 29
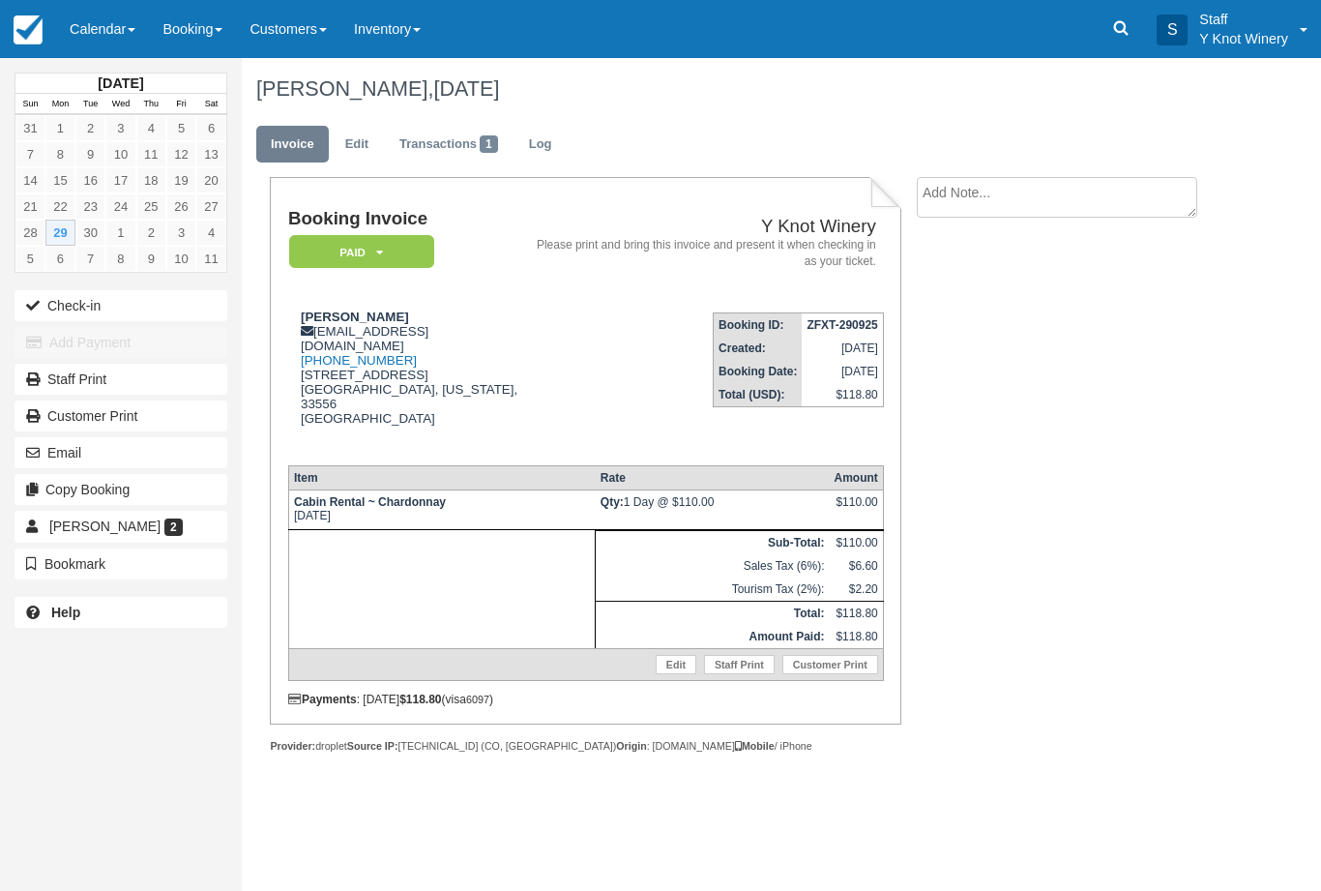
click at [74, 315] on button "Check-in" at bounding box center [121, 305] width 213 height 31
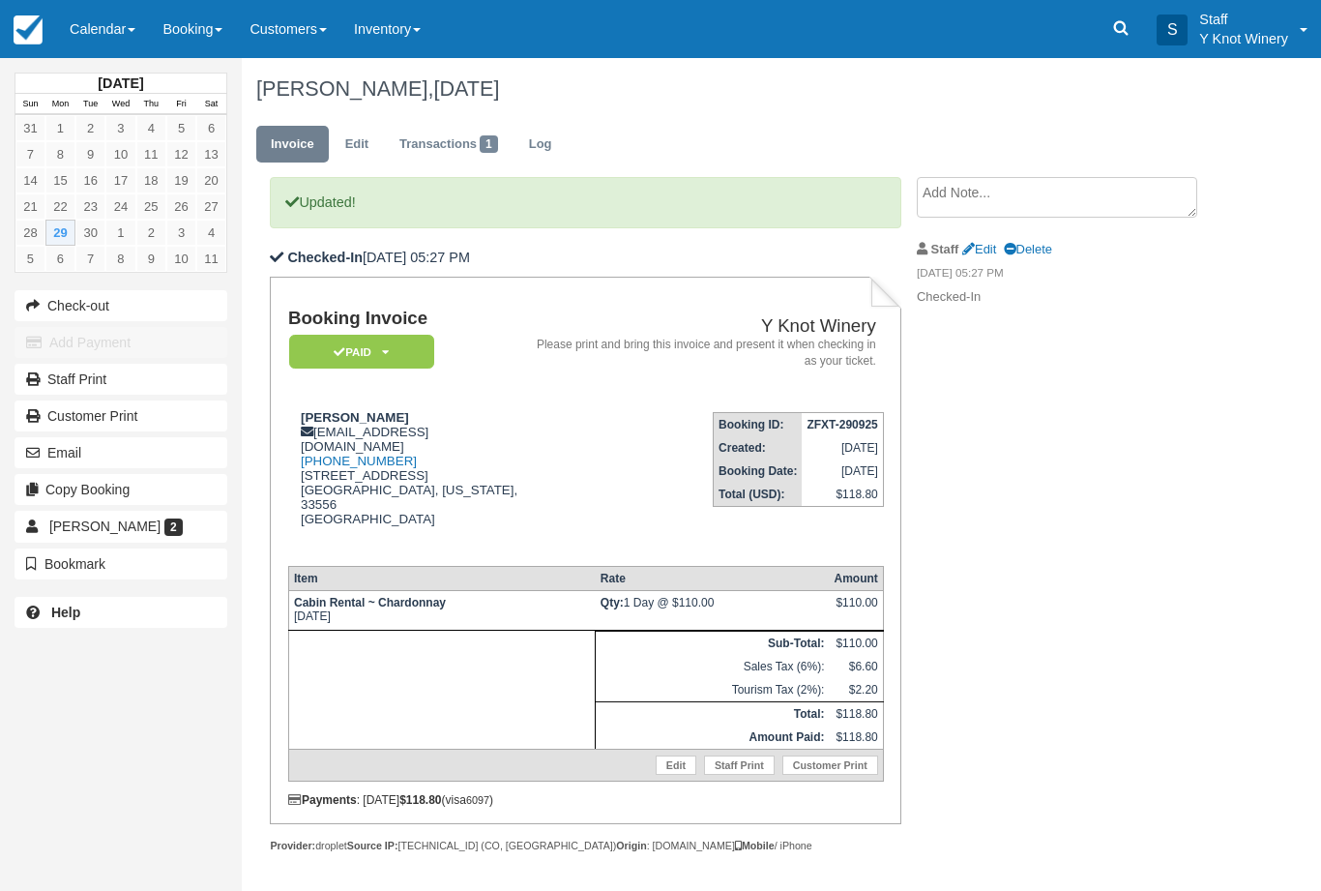
click at [96, 44] on link "Calendar" at bounding box center [102, 29] width 93 height 58
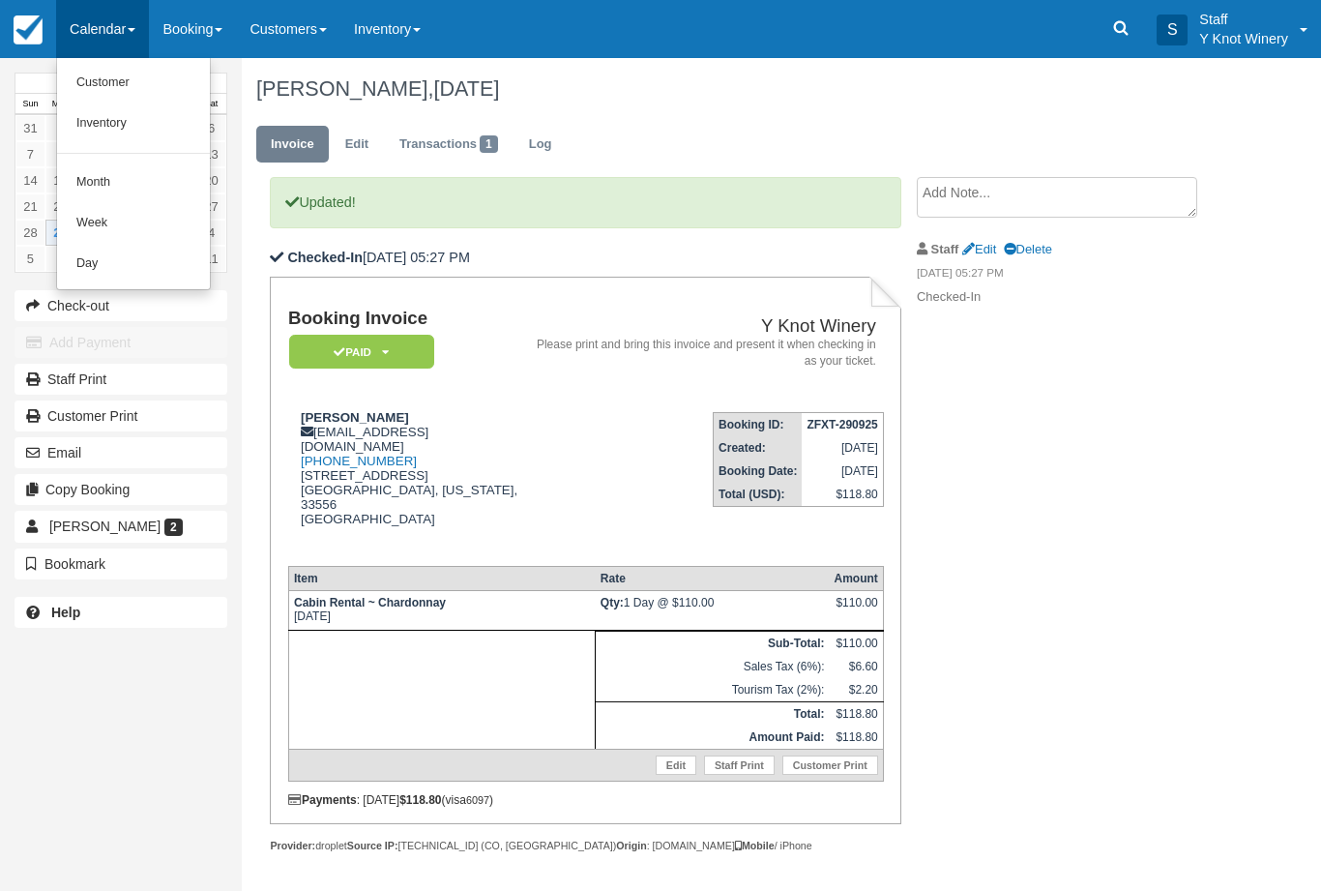
click at [106, 82] on link "Customer" at bounding box center [133, 83] width 153 height 41
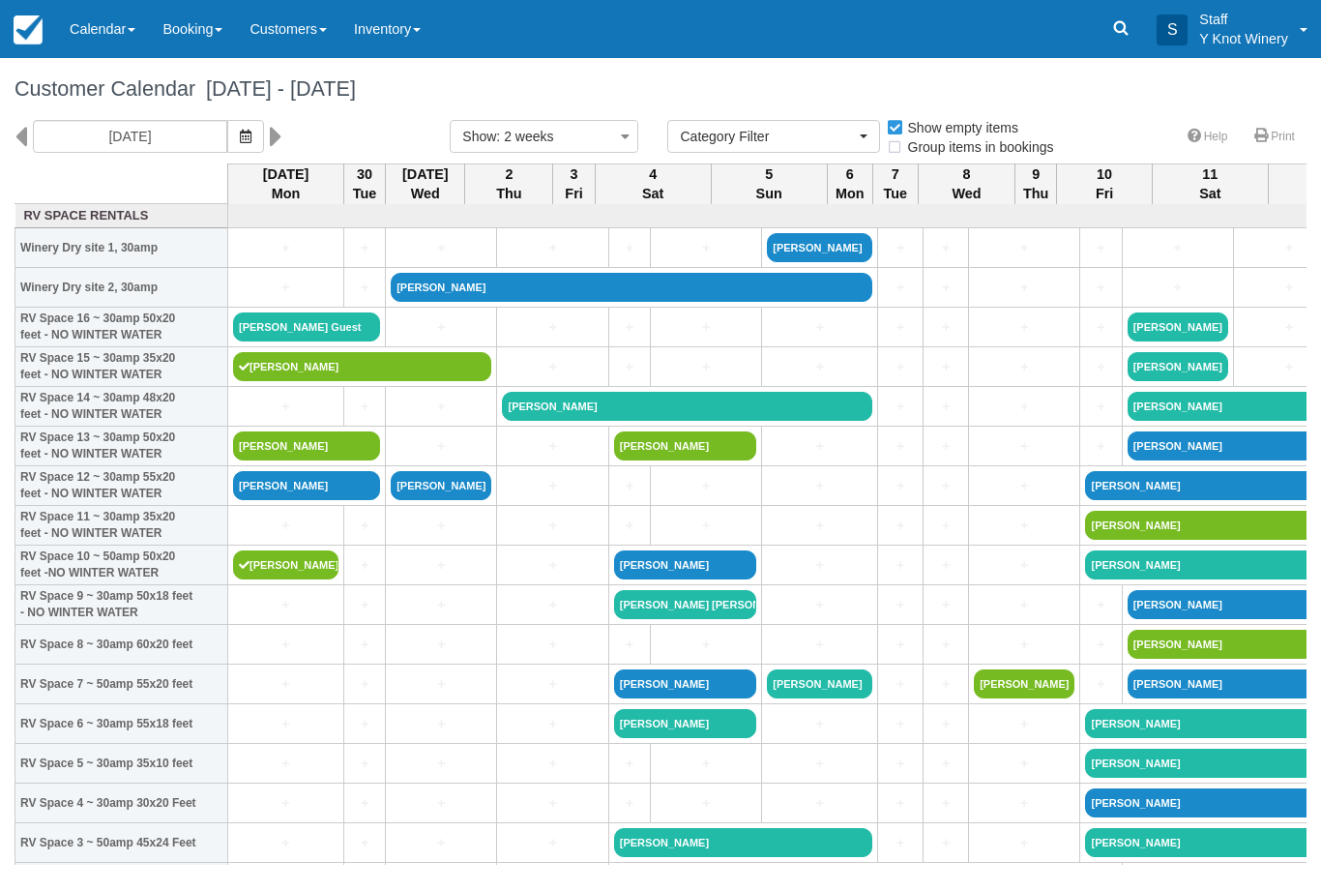
select select
